Goal: Information Seeking & Learning: Find specific fact

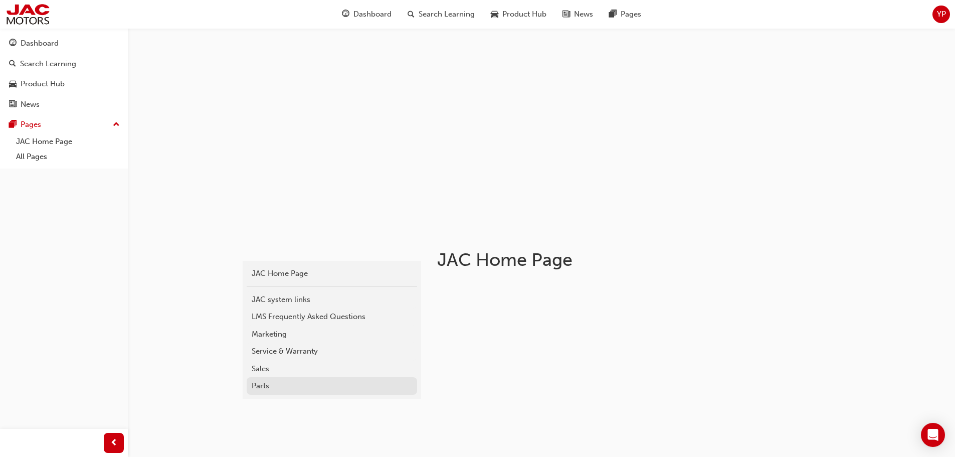
click at [283, 380] on link "Parts" at bounding box center [332, 386] width 170 height 18
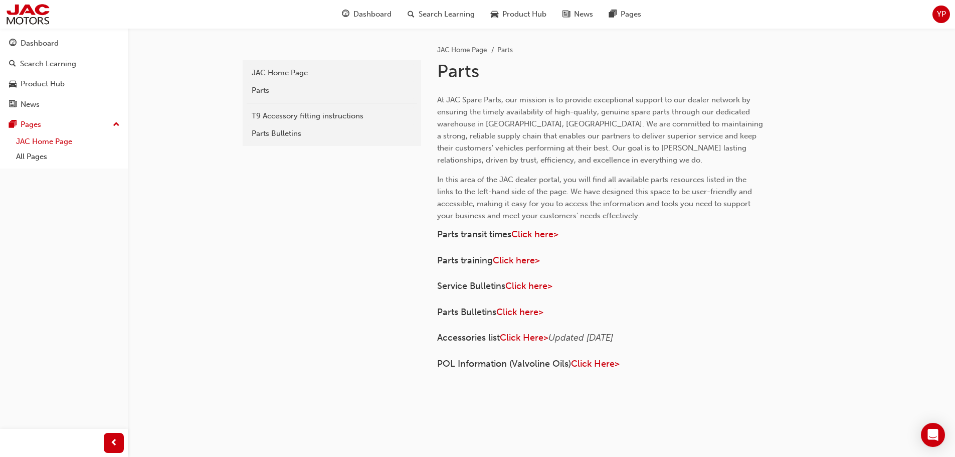
click at [41, 141] on link "JAC Home Page" at bounding box center [68, 142] width 112 height 16
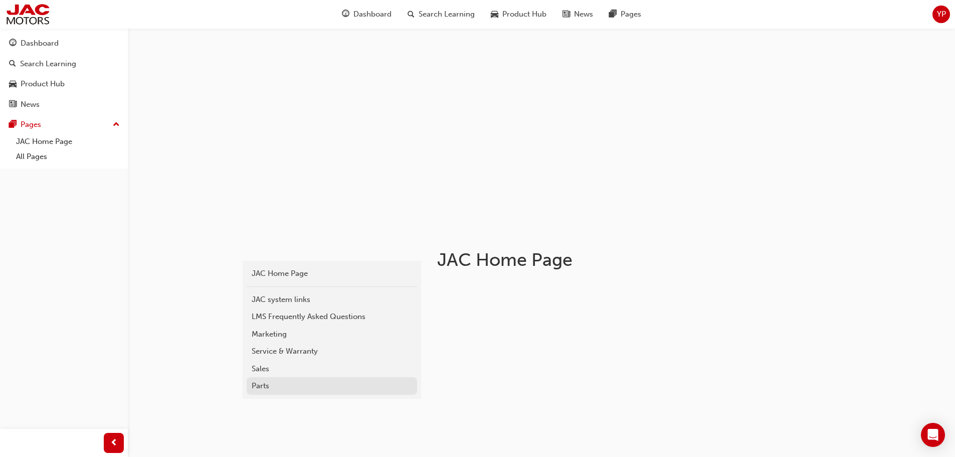
click at [300, 385] on div "Parts" at bounding box center [332, 386] width 160 height 12
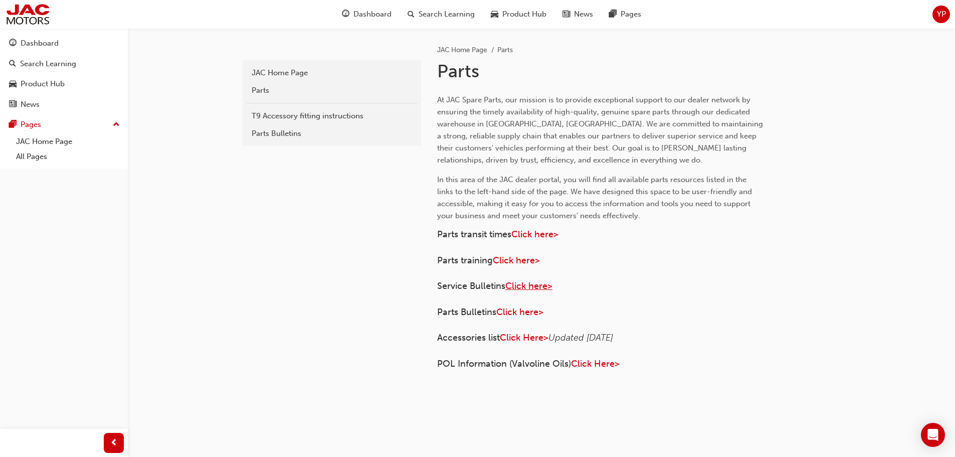
click at [533, 287] on span "Click here>" at bounding box center [528, 285] width 47 height 11
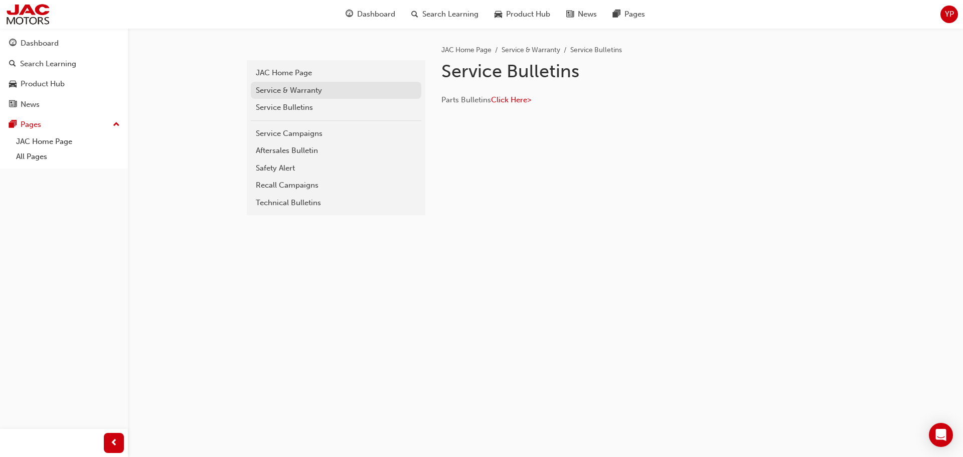
click at [308, 88] on div "Service & Warranty" at bounding box center [336, 91] width 160 height 12
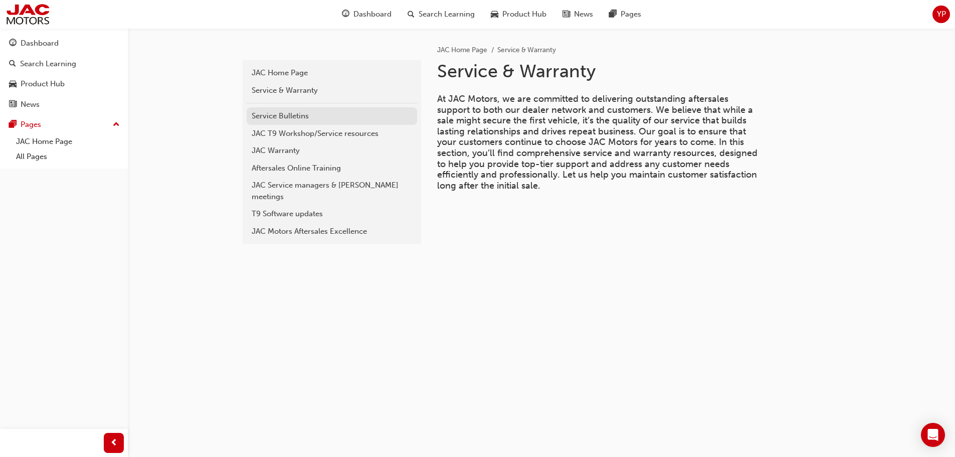
click at [313, 114] on div "Service Bulletins" at bounding box center [332, 116] width 160 height 12
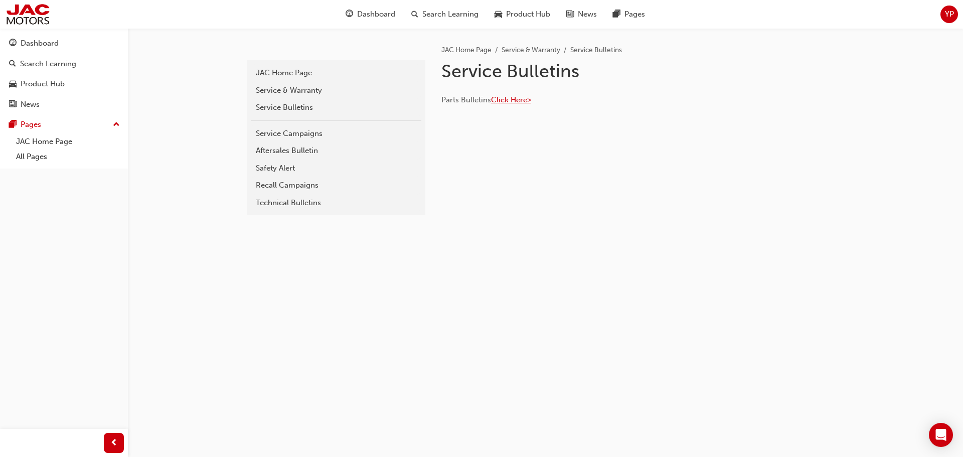
click at [507, 100] on span "Click Here>" at bounding box center [511, 99] width 40 height 9
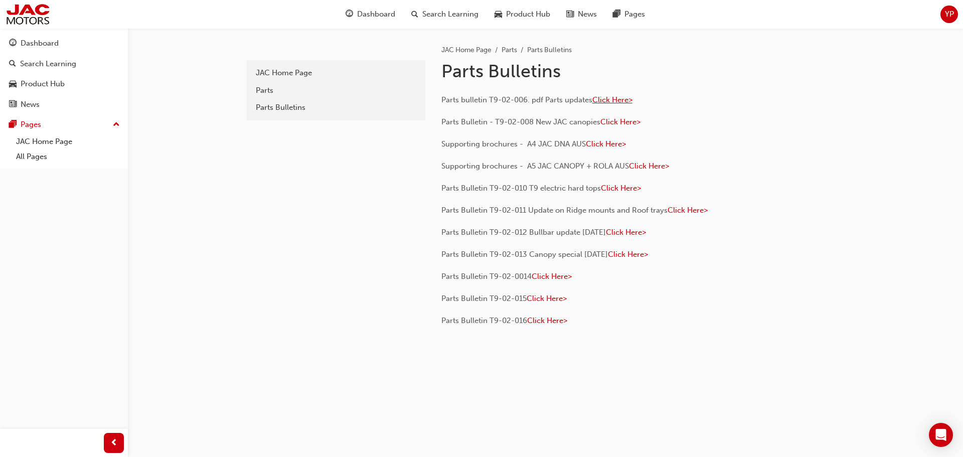
click at [613, 101] on span "Click Here>" at bounding box center [612, 99] width 40 height 9
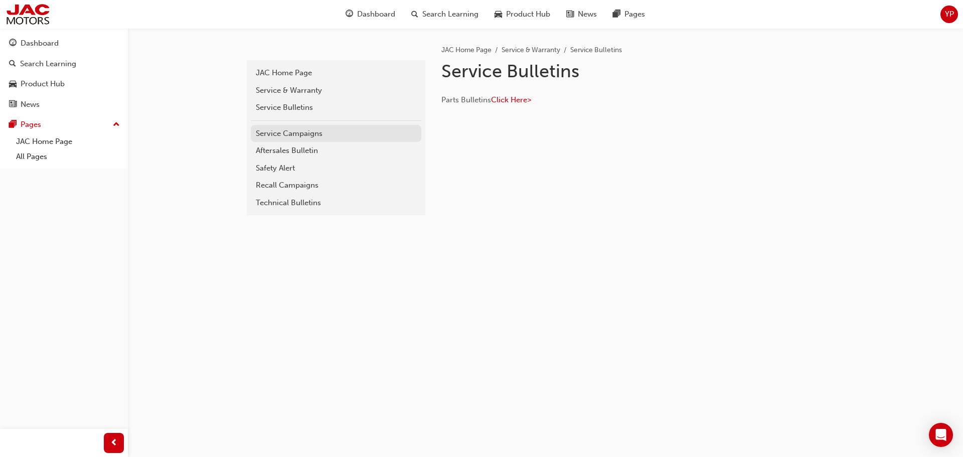
click at [314, 141] on link "Service Campaigns" at bounding box center [336, 134] width 170 height 18
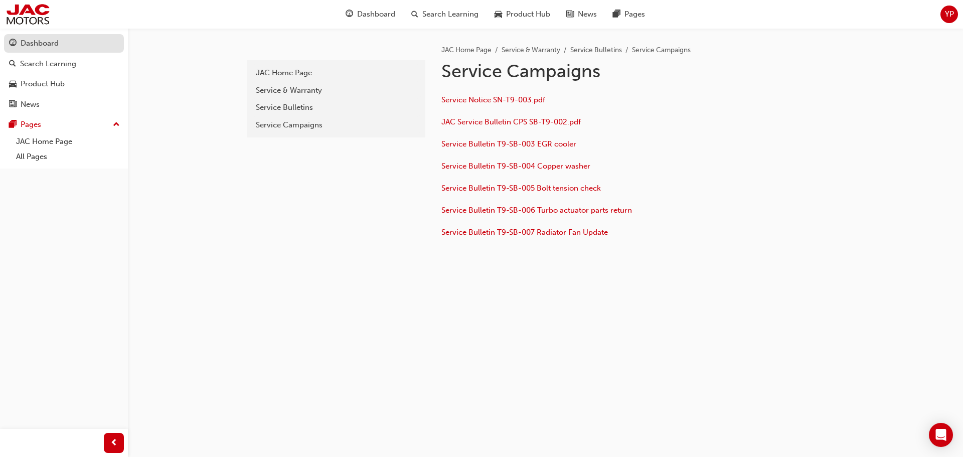
click at [69, 44] on div "Dashboard" at bounding box center [64, 43] width 110 height 13
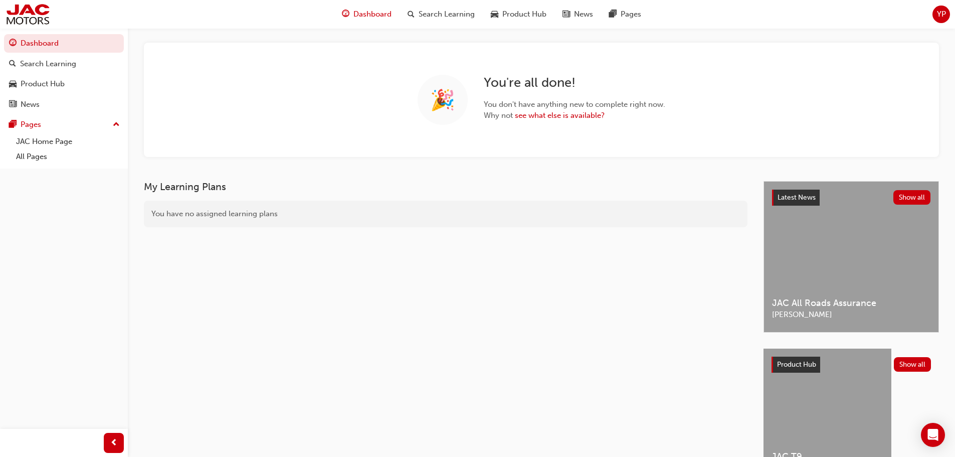
scroll to position [108, 0]
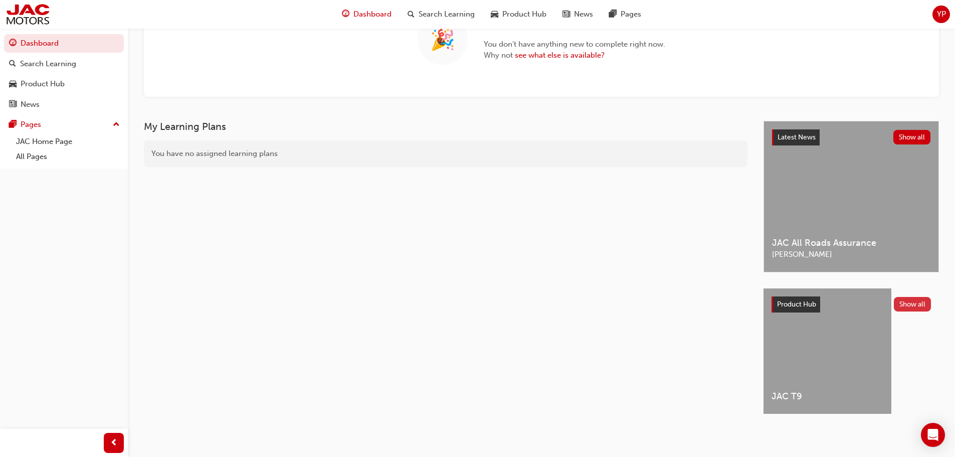
click at [917, 298] on button "Show all" at bounding box center [913, 304] width 38 height 15
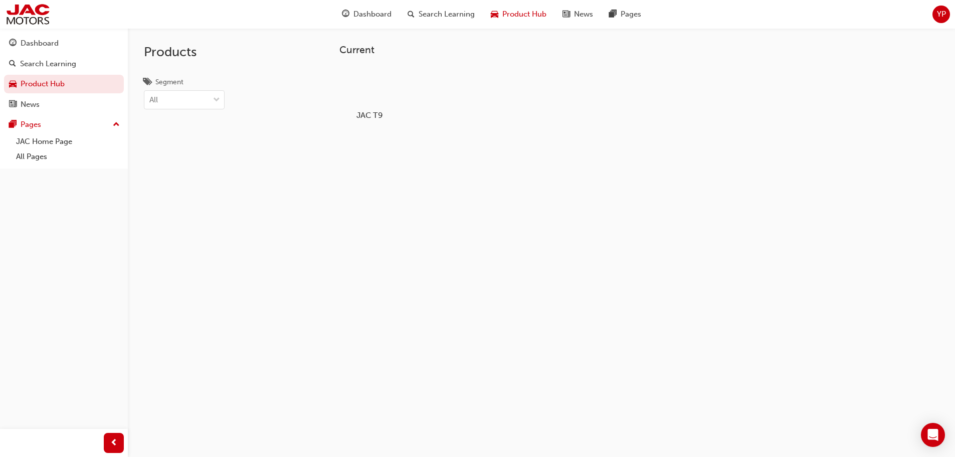
click at [383, 83] on div at bounding box center [369, 86] width 56 height 40
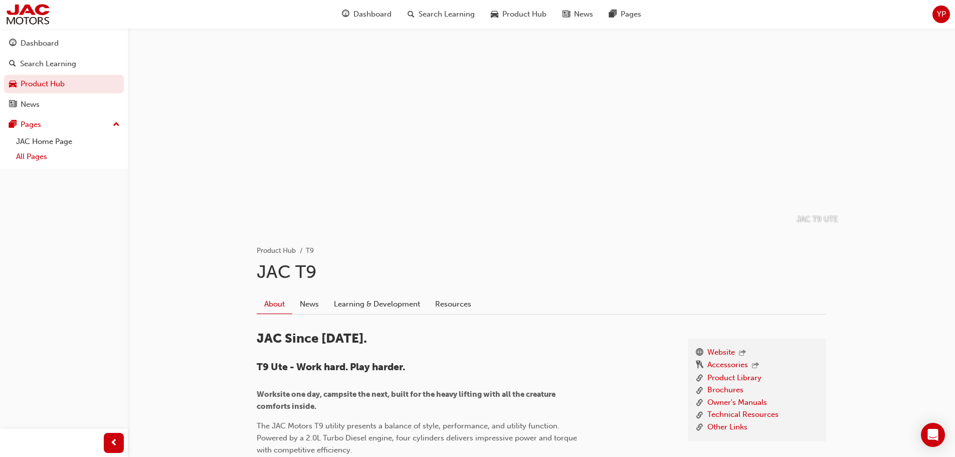
click at [36, 158] on link "All Pages" at bounding box center [68, 157] width 112 height 16
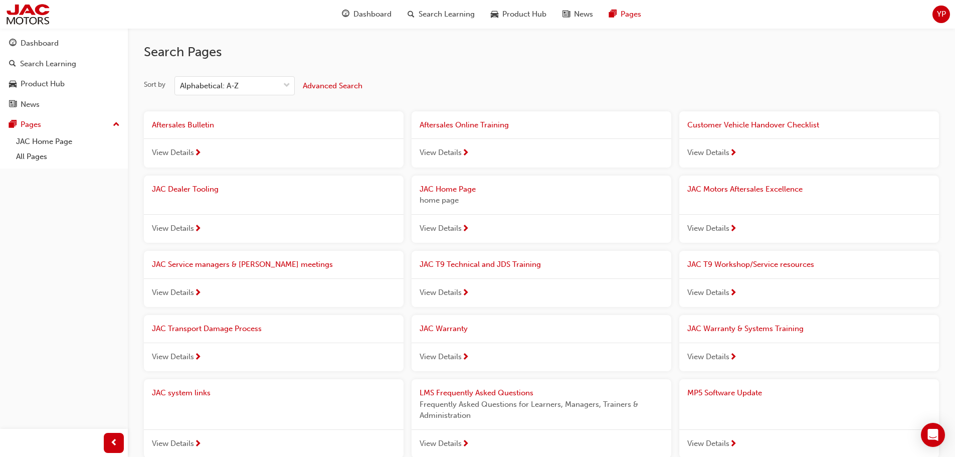
click at [342, 90] on div "Advanced Search" at bounding box center [333, 86] width 60 height 12
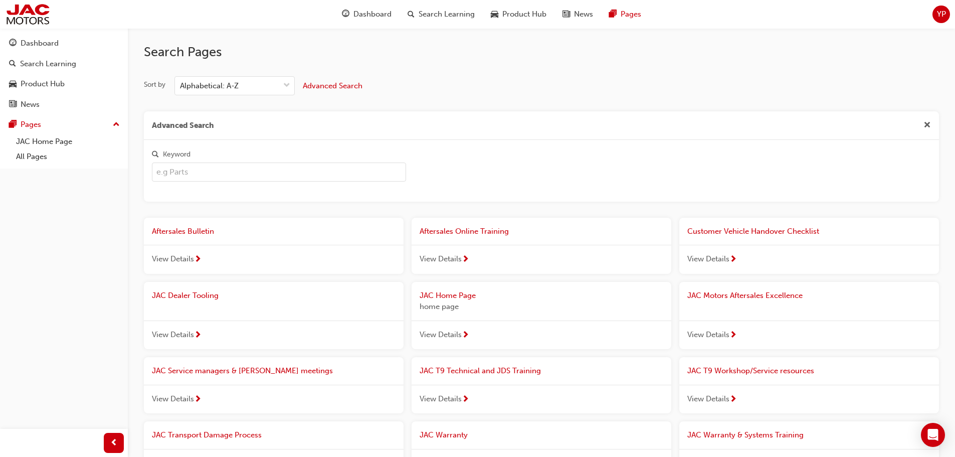
click at [282, 166] on input "Keyword" at bounding box center [279, 171] width 254 height 19
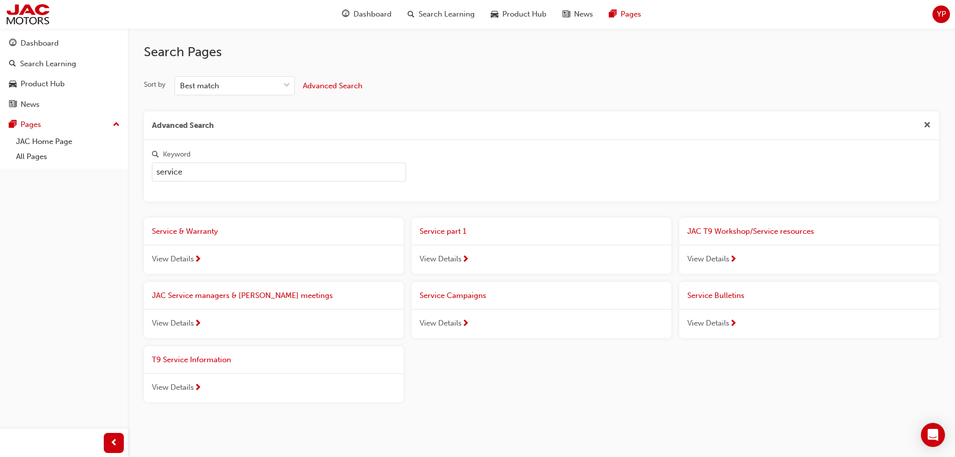
type input "service"
click at [455, 259] on span "View Details" at bounding box center [441, 259] width 42 height 12
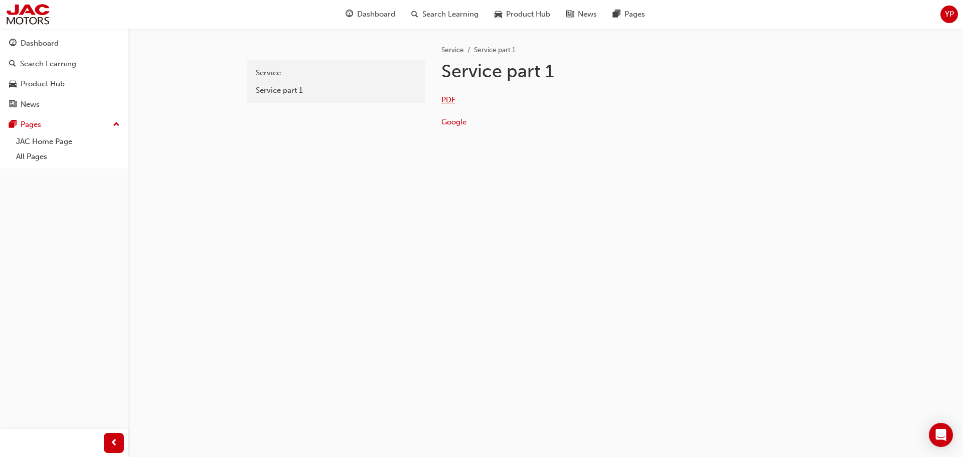
click at [449, 104] on span "PDF" at bounding box center [448, 99] width 14 height 9
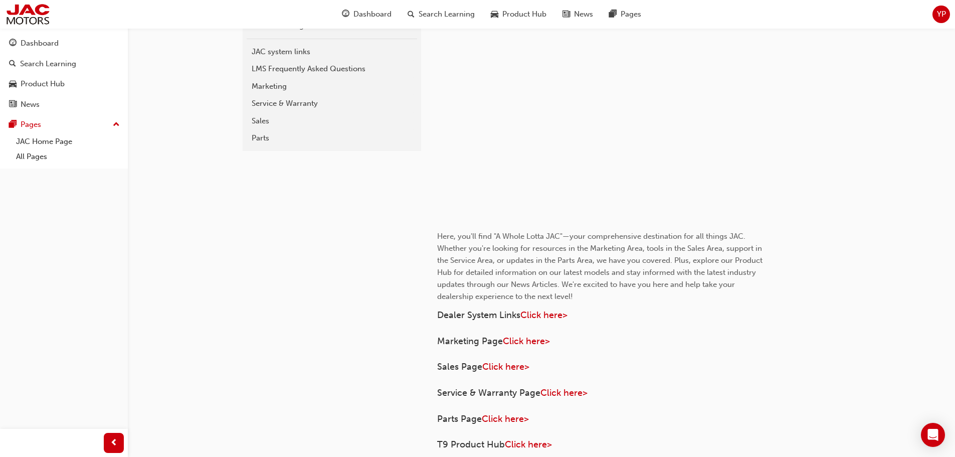
scroll to position [371, 0]
